Goal: Task Accomplishment & Management: Use online tool/utility

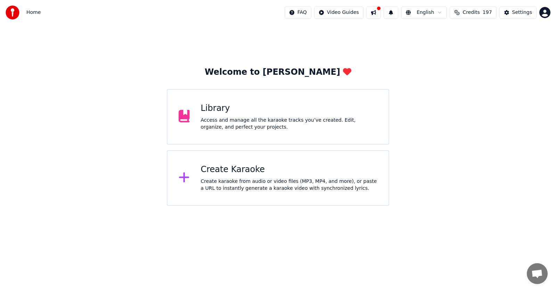
click at [218, 173] on div "Create Karaoke" at bounding box center [289, 169] width 177 height 11
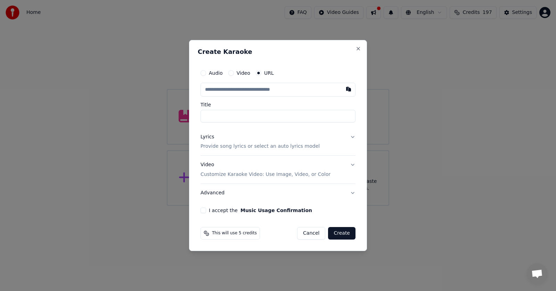
click at [249, 90] on input "text" at bounding box center [277, 90] width 155 height 14
paste input "**********"
click at [234, 118] on input "Title" at bounding box center [277, 116] width 155 height 13
type input "**********"
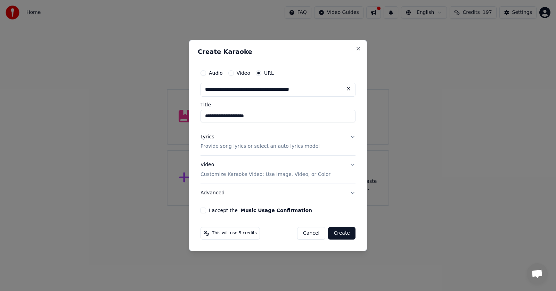
click button at bounding box center [348, 89] width 14 height 13
click at [273, 92] on input "text" at bounding box center [277, 90] width 155 height 14
click at [348, 88] on button "button" at bounding box center [348, 89] width 14 height 13
type input "**********"
click at [282, 117] on input "**********" at bounding box center [277, 116] width 155 height 13
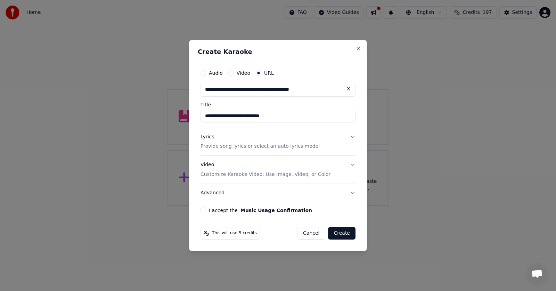
type input "**********"
click at [240, 146] on p "Provide song lyrics or select an auto lyrics model" at bounding box center [259, 146] width 119 height 7
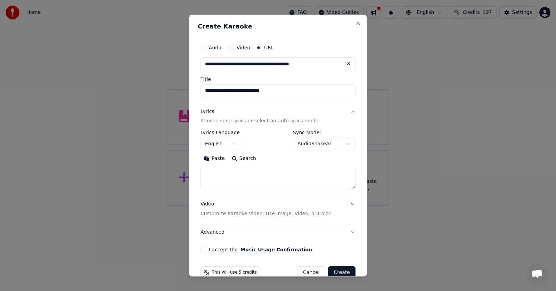
click at [232, 173] on textarea at bounding box center [277, 178] width 155 height 22
paste textarea "**********"
click at [232, 174] on textarea at bounding box center [274, 178] width 149 height 22
click at [264, 176] on textarea at bounding box center [274, 178] width 149 height 22
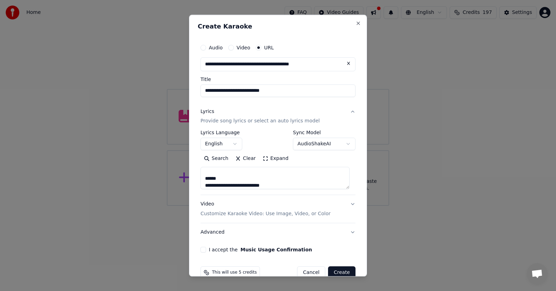
scroll to position [134, 0]
click at [260, 176] on textarea at bounding box center [274, 178] width 149 height 22
click at [259, 176] on textarea at bounding box center [274, 178] width 149 height 22
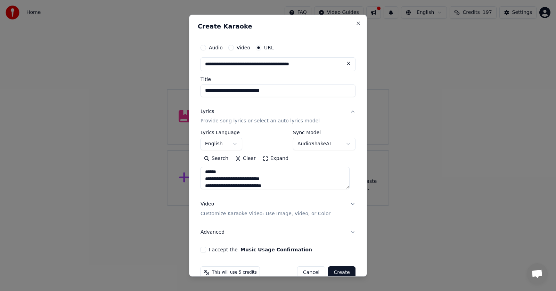
click at [252, 176] on textarea at bounding box center [274, 178] width 149 height 22
type textarea "**********"
click at [228, 215] on p "Customize Karaoke Video: Use Image, Video, or Color" at bounding box center [265, 213] width 130 height 7
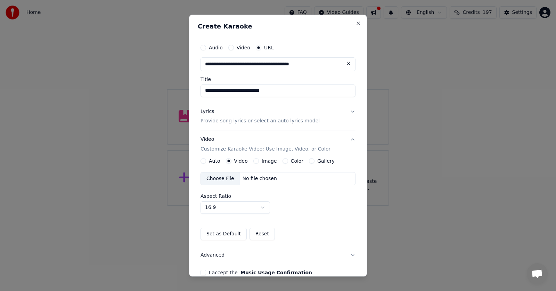
click at [222, 179] on div "Choose File" at bounding box center [220, 179] width 39 height 13
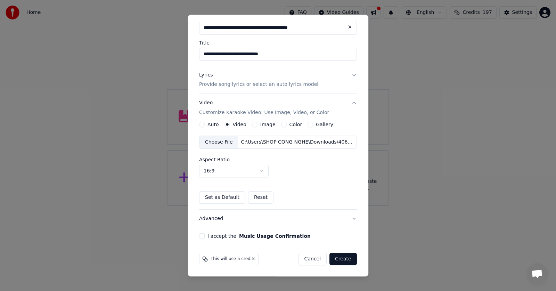
scroll to position [37, 0]
click at [202, 235] on button "I accept the Music Usage Confirmation" at bounding box center [202, 236] width 6 height 6
click at [342, 258] on button "Create" at bounding box center [342, 258] width 27 height 13
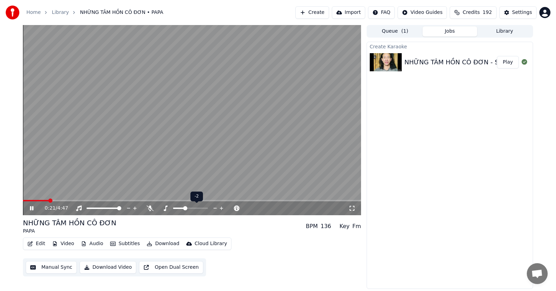
click at [185, 208] on span at bounding box center [185, 208] width 4 height 4
click at [351, 208] on icon at bounding box center [351, 208] width 7 height 6
click at [150, 207] on icon at bounding box center [150, 208] width 7 height 6
click at [166, 207] on span at bounding box center [162, 207] width 9 height 1
click at [42, 199] on video at bounding box center [192, 120] width 338 height 190
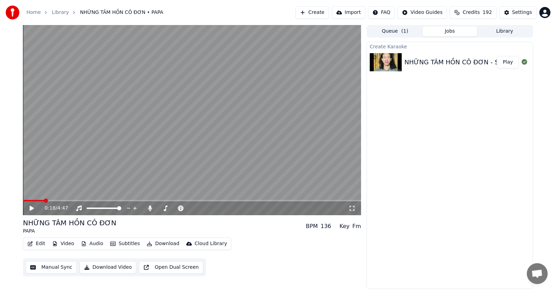
click at [44, 200] on span at bounding box center [33, 200] width 21 height 1
click at [33, 206] on icon at bounding box center [36, 208] width 16 height 6
click at [55, 201] on span at bounding box center [43, 200] width 41 height 1
click at [25, 200] on span at bounding box center [24, 200] width 2 height 1
click at [354, 208] on icon at bounding box center [351, 208] width 7 height 6
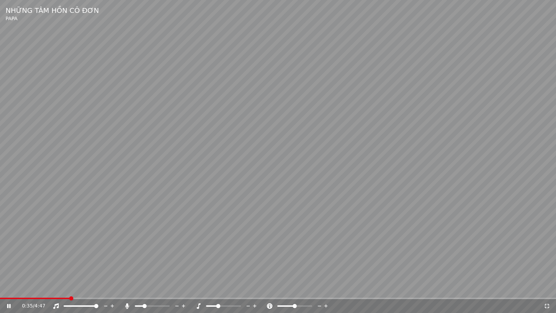
click at [547, 290] on icon at bounding box center [546, 306] width 7 height 6
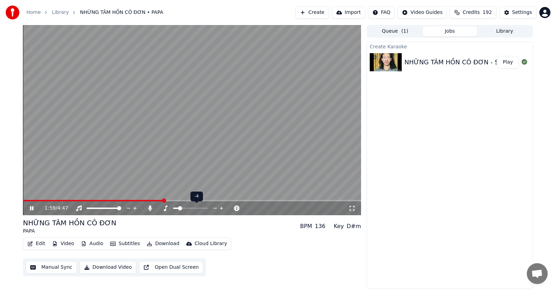
click at [179, 207] on span at bounding box center [180, 208] width 4 height 4
click at [163, 208] on span at bounding box center [164, 208] width 4 height 4
click at [168, 208] on span at bounding box center [169, 208] width 4 height 4
click at [176, 208] on span at bounding box center [174, 207] width 3 height 1
click at [49, 200] on span at bounding box center [36, 200] width 26 height 1
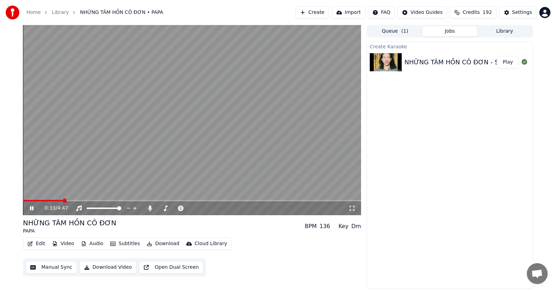
click at [354, 207] on icon at bounding box center [351, 208] width 5 height 5
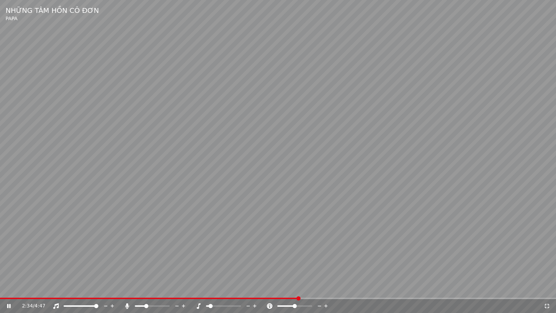
click at [546, 290] on icon at bounding box center [546, 306] width 7 height 6
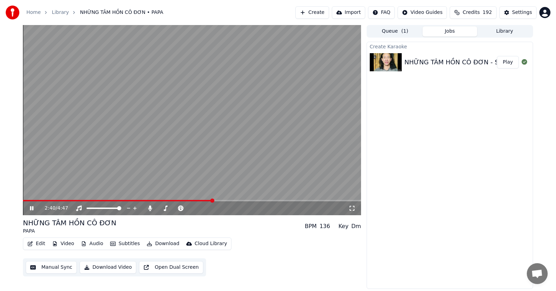
click at [353, 209] on icon at bounding box center [351, 208] width 7 height 6
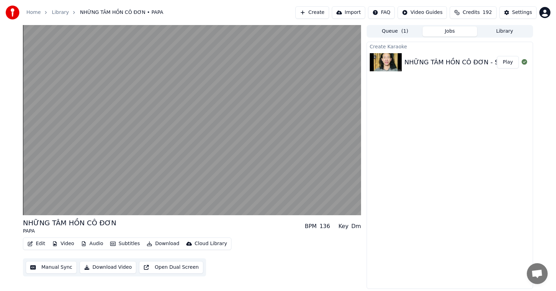
click at [98, 268] on button "Download Video" at bounding box center [108, 267] width 57 height 13
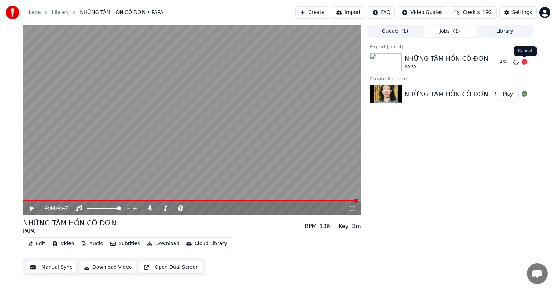
click at [525, 62] on icon at bounding box center [524, 62] width 6 height 6
click at [158, 209] on span at bounding box center [160, 208] width 4 height 4
click at [174, 208] on span at bounding box center [175, 208] width 4 height 4
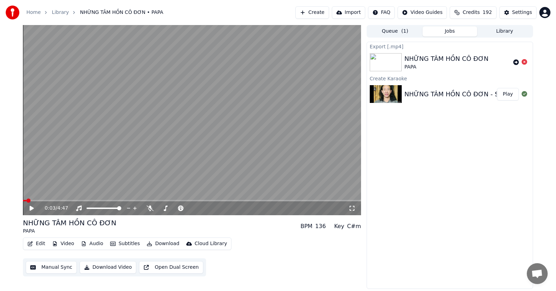
click at [26, 200] on span at bounding box center [24, 200] width 3 height 1
click at [31, 207] on icon at bounding box center [32, 208] width 4 height 5
click at [353, 210] on icon at bounding box center [351, 208] width 7 height 6
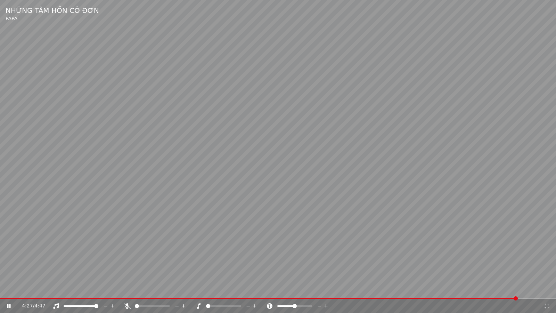
click at [547, 290] on icon at bounding box center [546, 306] width 7 height 6
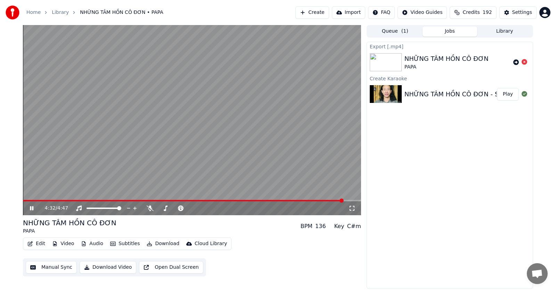
click at [107, 268] on button "Download Video" at bounding box center [108, 267] width 57 height 13
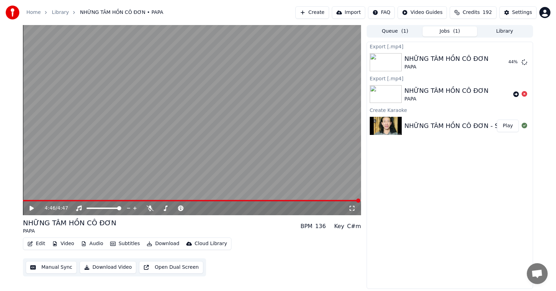
click at [406, 235] on div "Export [.mp4] NHỮNG TÂM HỒN CÔ ĐƠN PAPA 44 % Export [.mp4] NHỮNG TÂM HỒN CÔ ĐƠN…" at bounding box center [449, 165] width 166 height 247
click at [406, 202] on div "Export [.mp4] NHỮNG TÂM HỒN CÔ ĐƠN PAPA 65 % Export [.mp4] NHỮNG TÂM HỒN CÔ ĐƠN…" at bounding box center [449, 165] width 166 height 247
click at [500, 63] on button "Show" at bounding box center [506, 62] width 25 height 13
